Goal: Find specific page/section: Find specific page/section

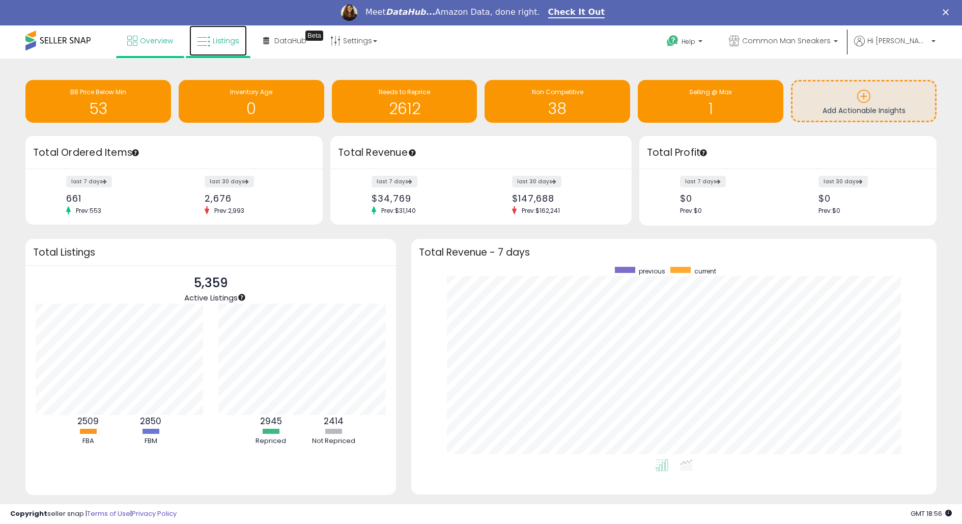
click at [226, 39] on span "Listings" at bounding box center [226, 41] width 26 height 10
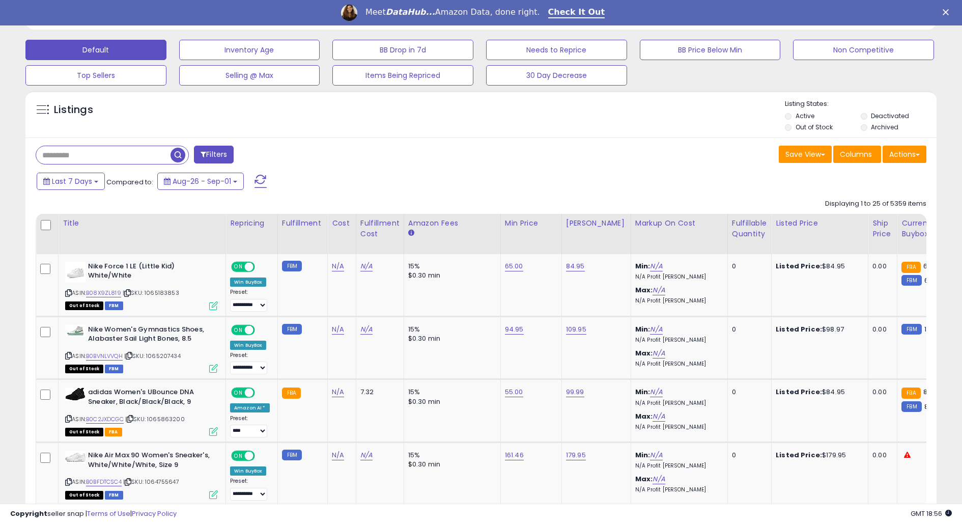
scroll to position [342, 0]
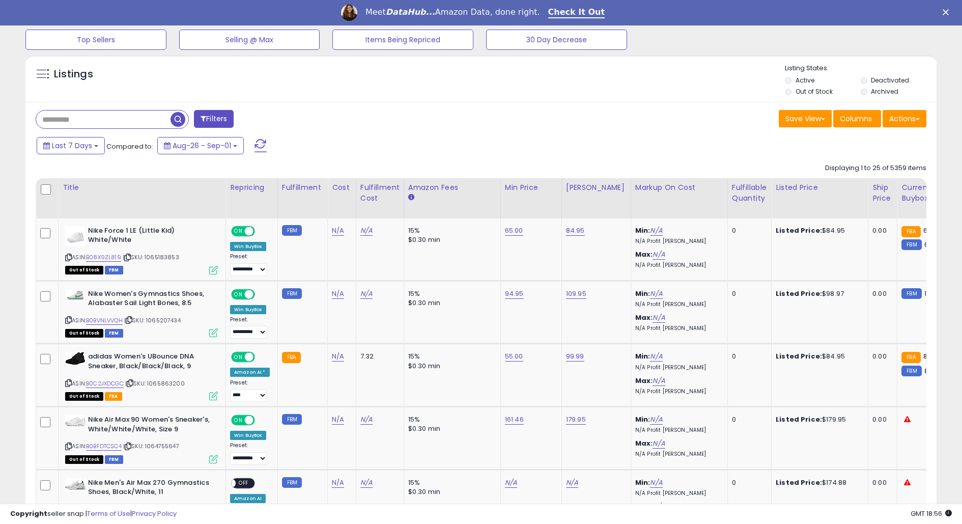
click at [109, 125] on input "text" at bounding box center [103, 119] width 134 height 18
type input "*******"
click at [793, 92] on li "Out of Stock" at bounding box center [822, 92] width 74 height 11
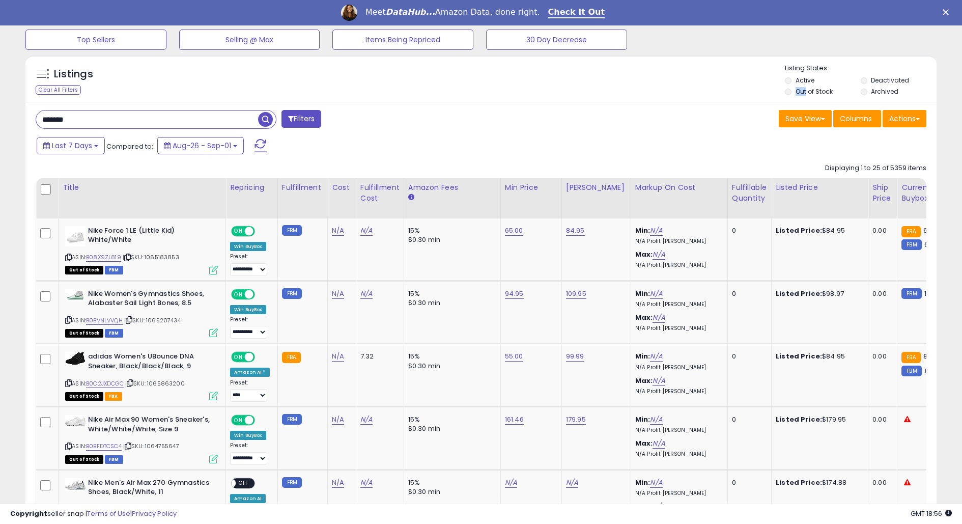
click at [792, 92] on li "Out of Stock" at bounding box center [822, 92] width 74 height 11
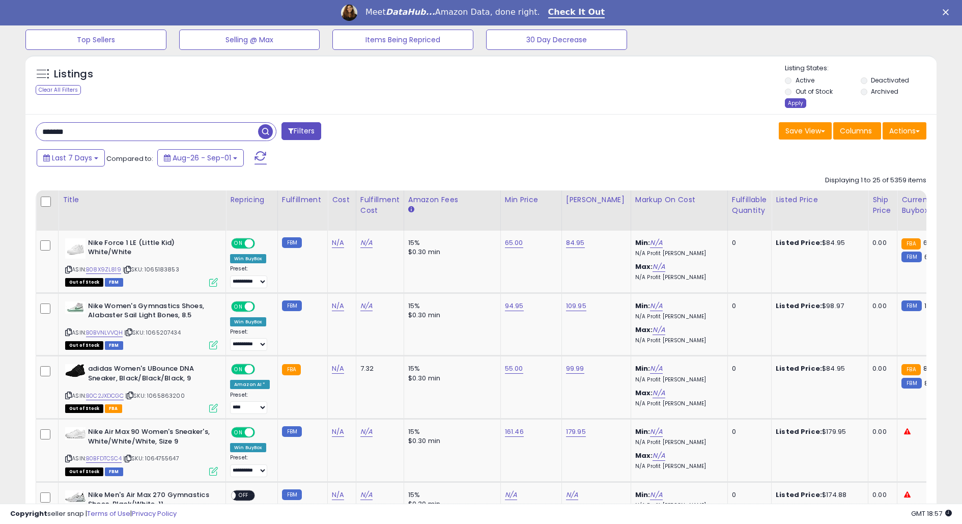
click at [792, 104] on div "Apply" at bounding box center [795, 103] width 21 height 10
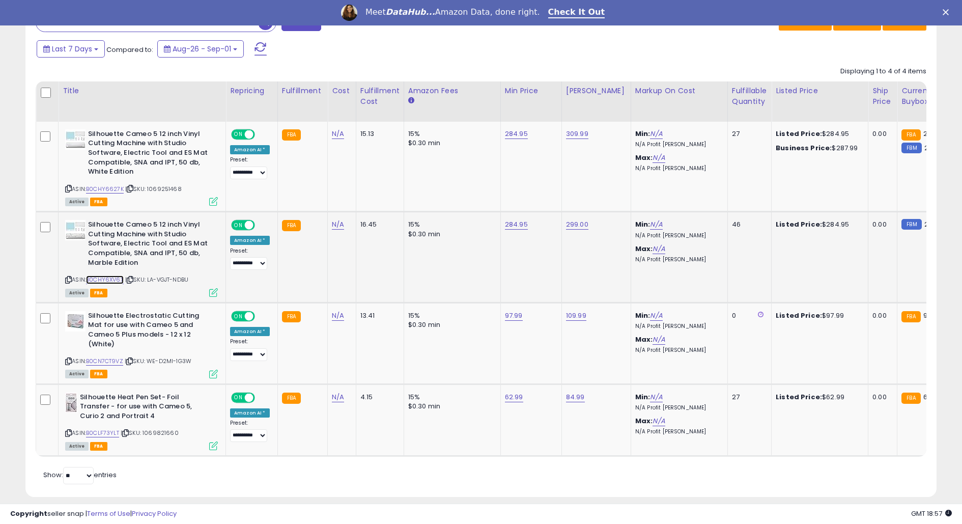
click at [118, 276] on link "B0CHY6XV6X" at bounding box center [105, 279] width 38 height 9
